Goal: Task Accomplishment & Management: Complete application form

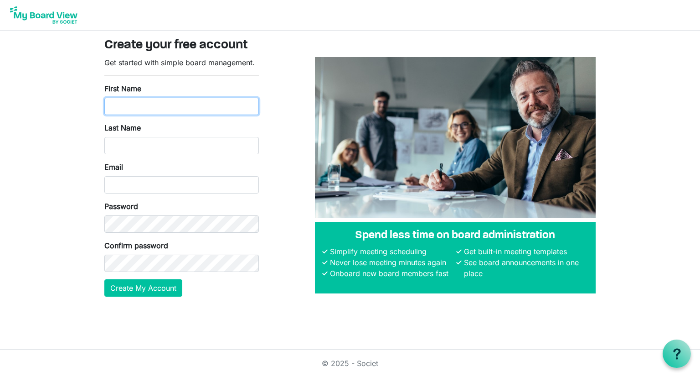
click at [190, 104] on input "First Name" at bounding box center [181, 106] width 155 height 17
type input "[PERSON_NAME]"
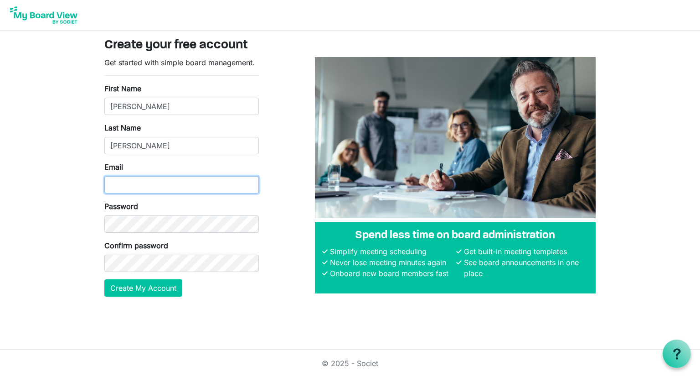
click at [155, 192] on input "Email" at bounding box center [181, 184] width 155 height 17
type input "[PERSON_NAME][EMAIL_ADDRESS][PERSON_NAME][DOMAIN_NAME]"
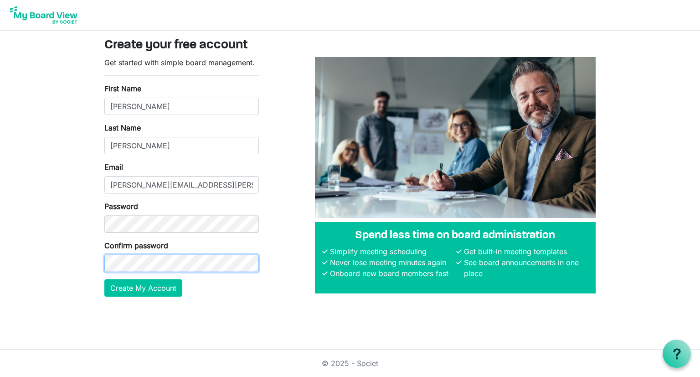
click at [104, 279] on button "Create My Account" at bounding box center [143, 287] width 78 height 17
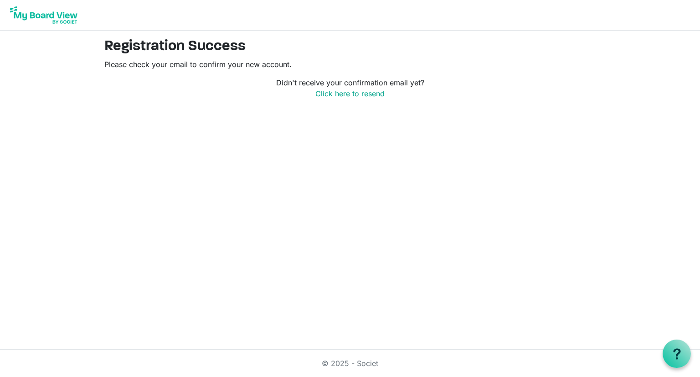
click at [360, 93] on link "Click here to resend" at bounding box center [350, 93] width 69 height 9
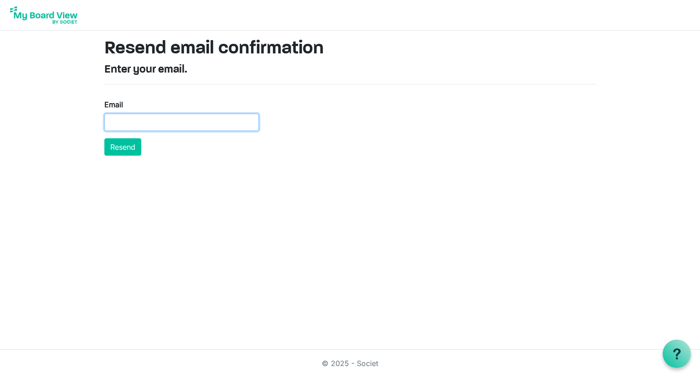
click at [187, 119] on input "Email" at bounding box center [181, 122] width 155 height 17
type input "[PERSON_NAME][EMAIL_ADDRESS][PERSON_NAME][DOMAIN_NAME]"
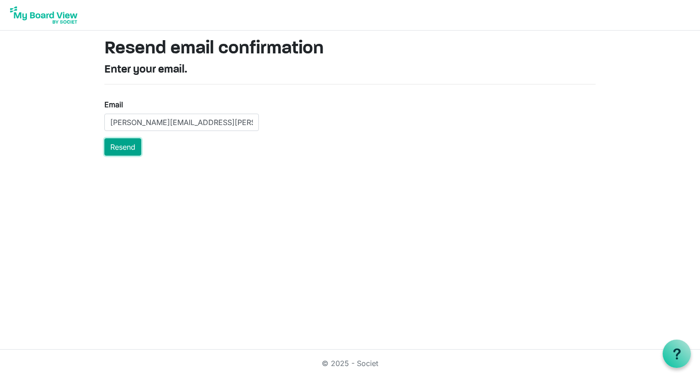
click at [128, 150] on button "Resend" at bounding box center [122, 146] width 37 height 17
